Goal: Check status: Check status

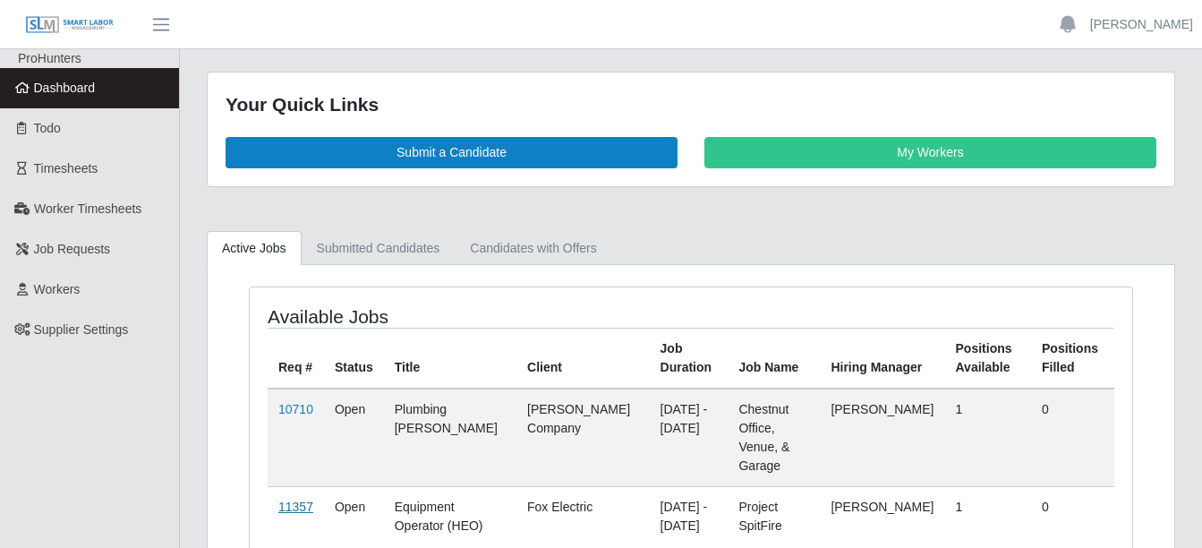
click at [295, 499] on link "11357" at bounding box center [295, 506] width 35 height 14
